Goal: Navigation & Orientation: Find specific page/section

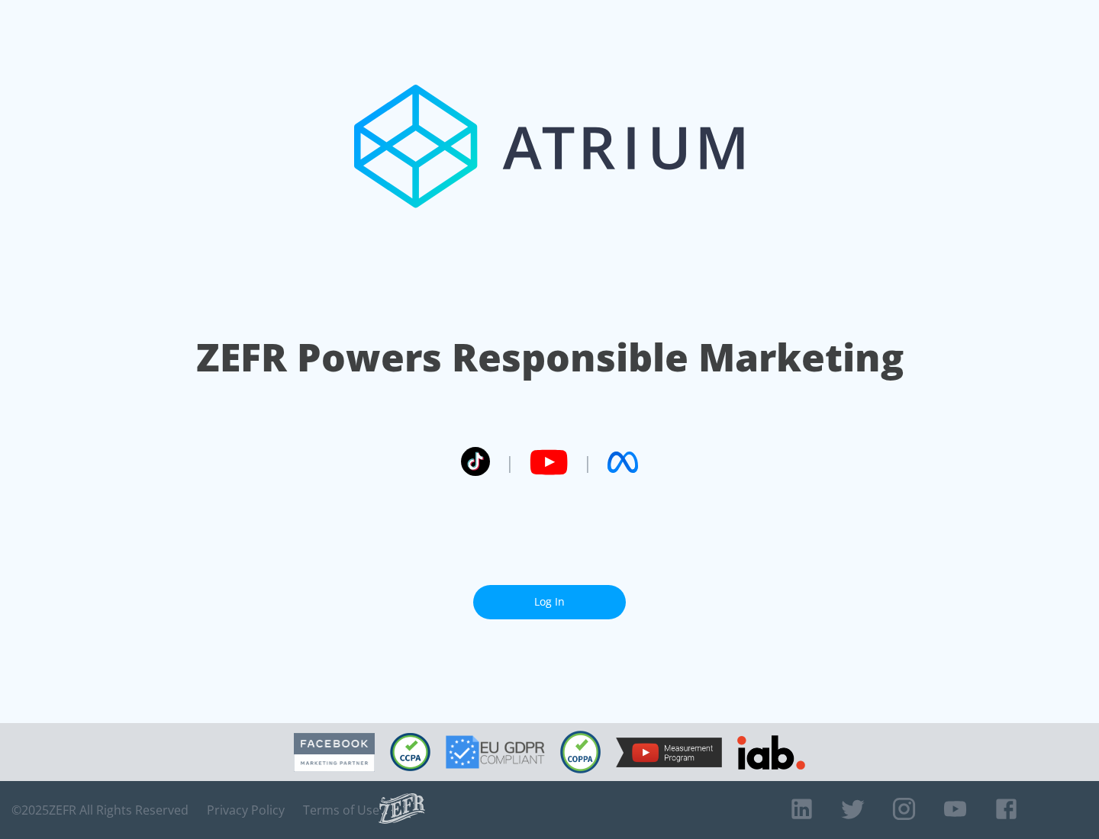
click at [549, 602] on link "Log In" at bounding box center [549, 602] width 153 height 34
